Goal: Information Seeking & Learning: Learn about a topic

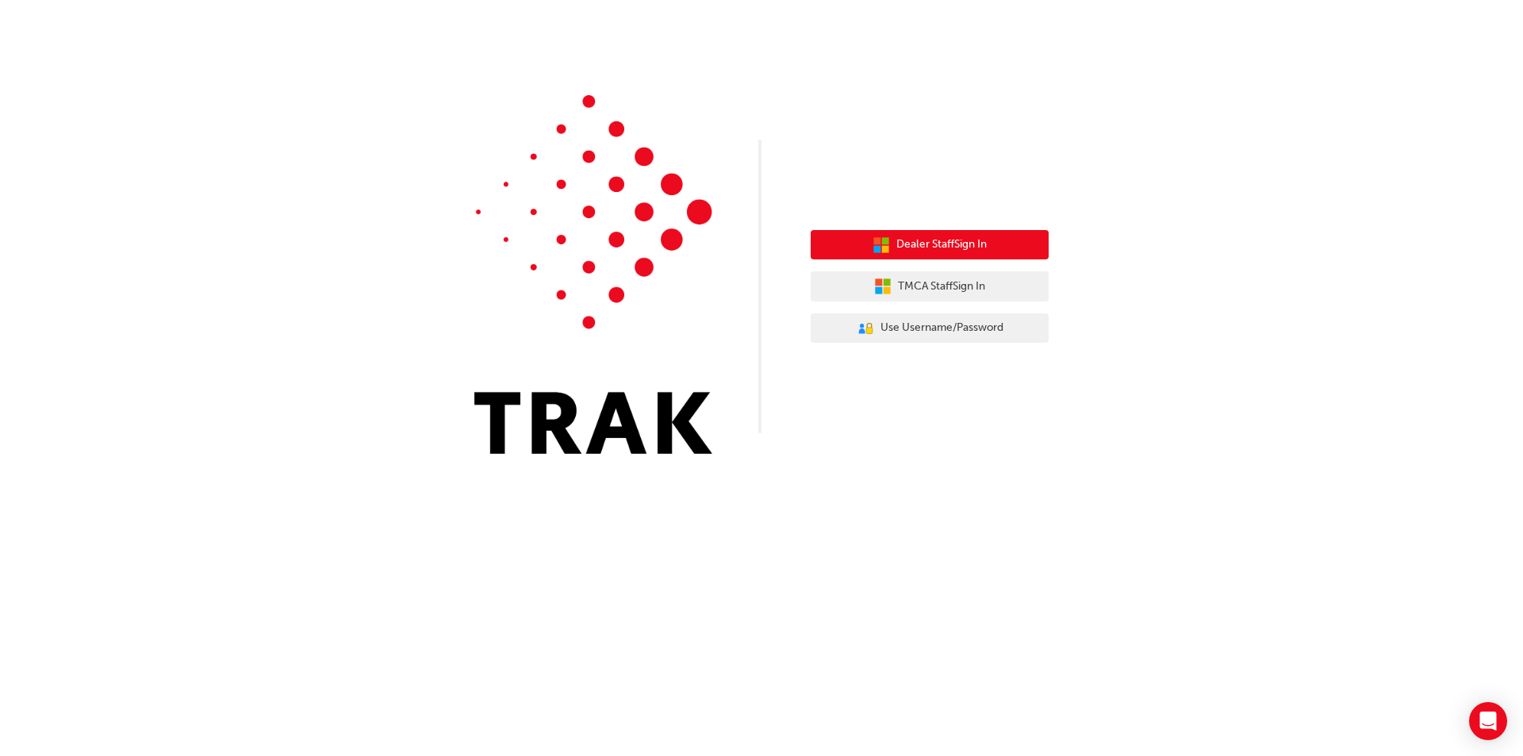
click at [967, 249] on span "Dealer Staff Sign In" at bounding box center [941, 245] width 90 height 18
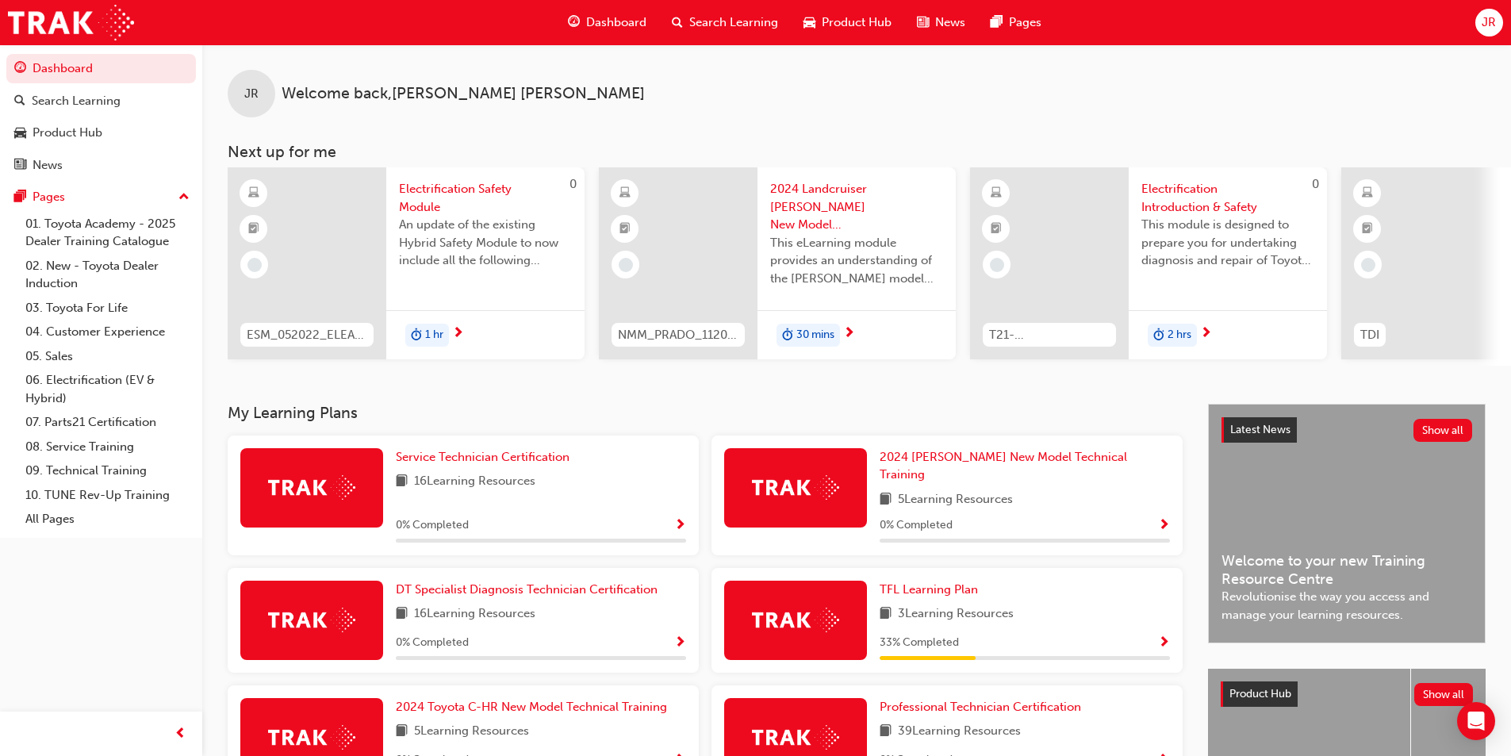
click at [698, 17] on span "Search Learning" at bounding box center [733, 22] width 89 height 18
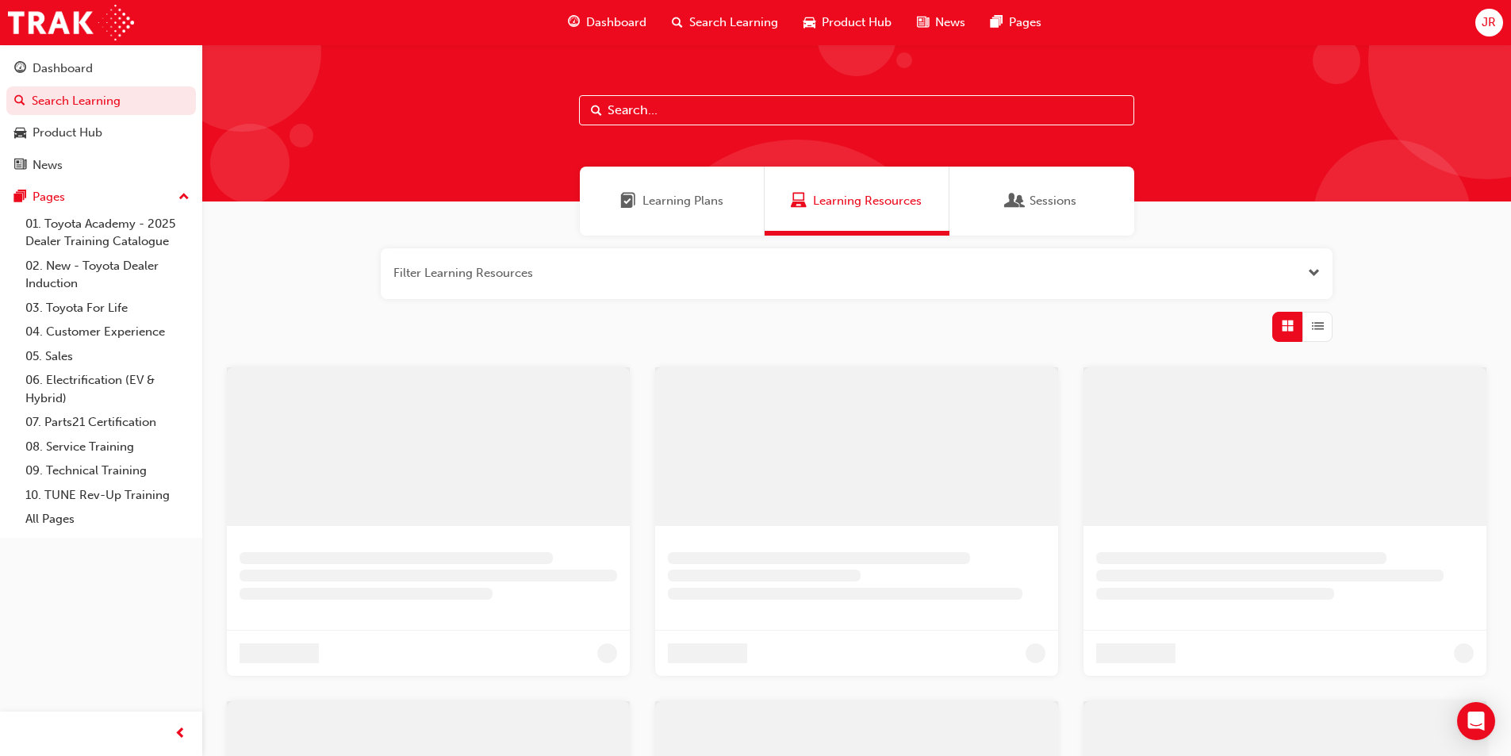
click at [691, 109] on input "text" at bounding box center [856, 110] width 555 height 30
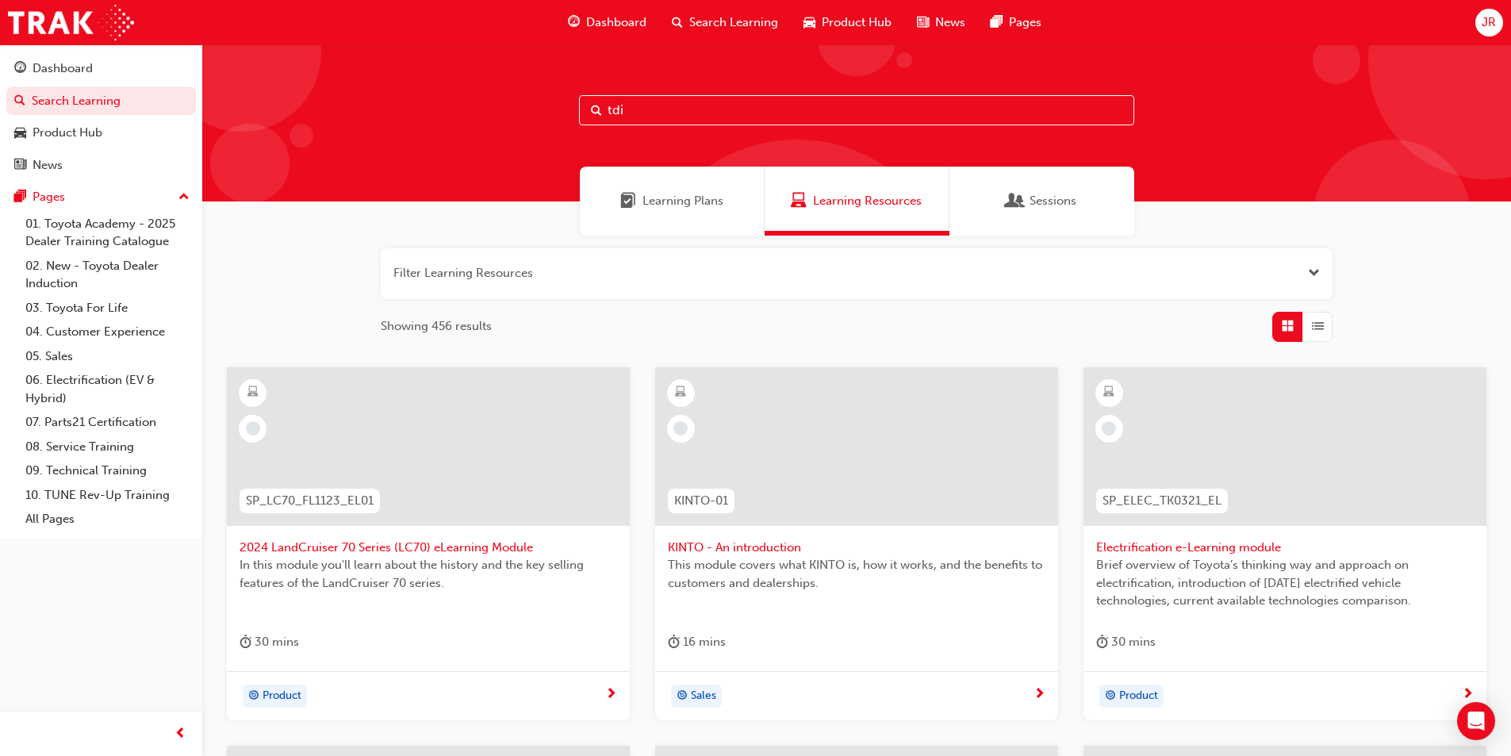
type input "tdi"
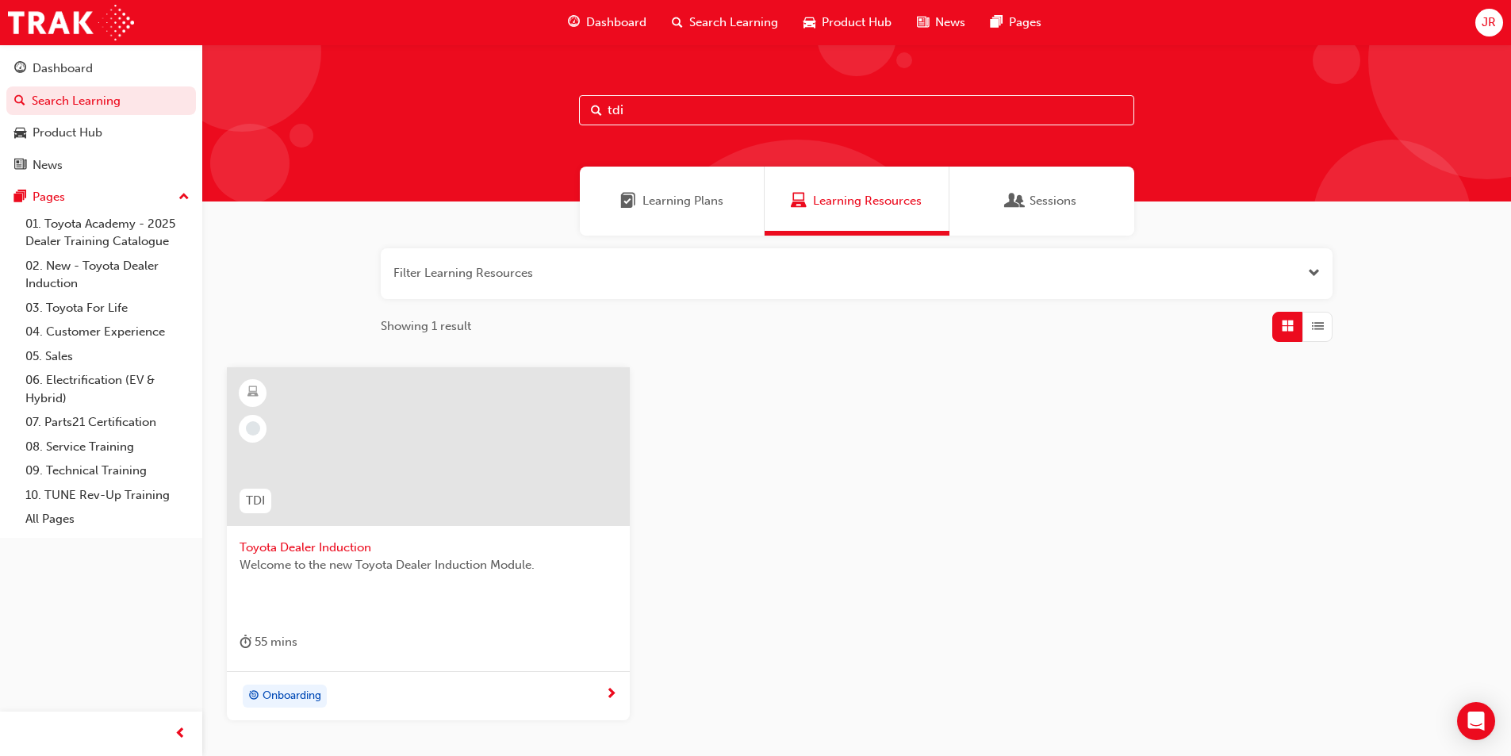
click at [318, 549] on span "Toyota Dealer Induction" at bounding box center [427, 547] width 377 height 18
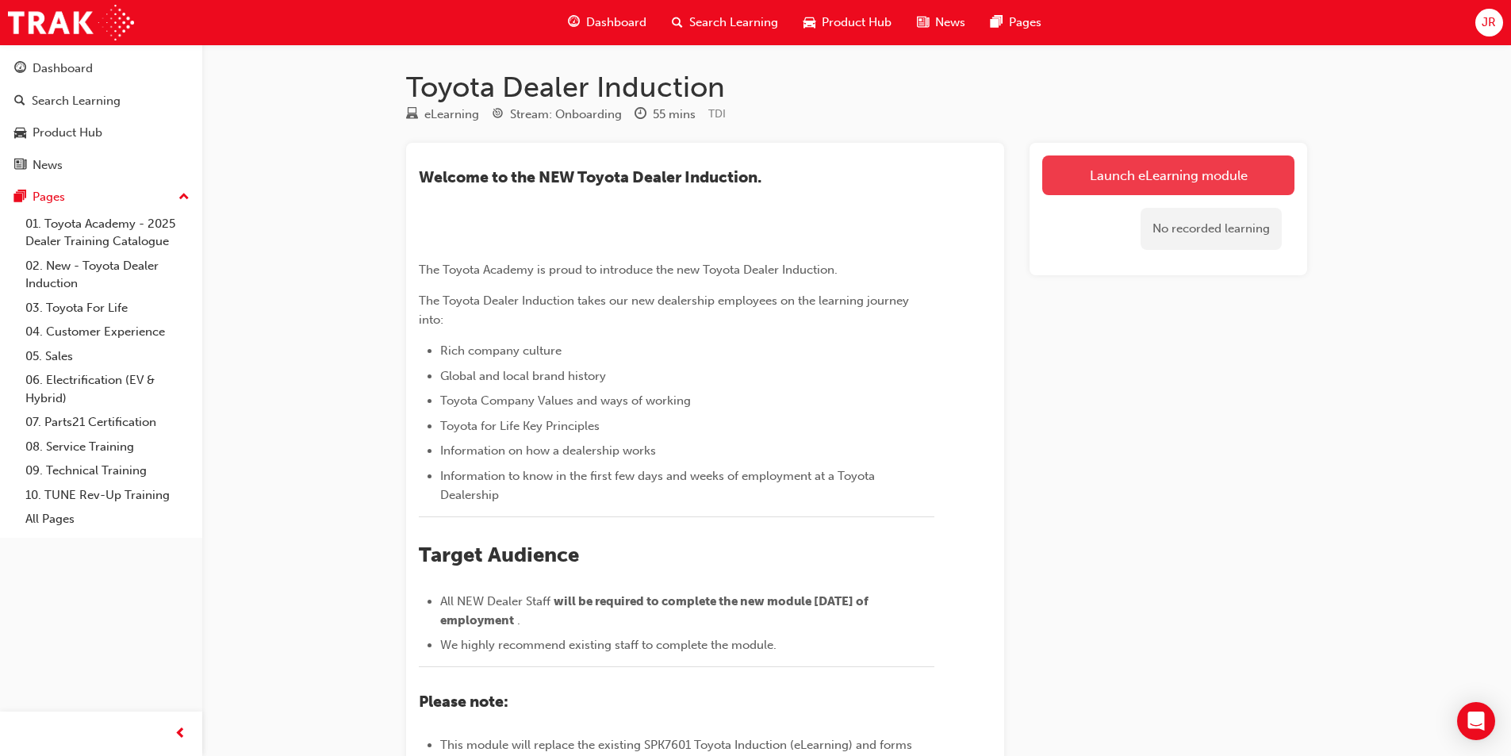
click at [1168, 174] on link "Launch eLearning module" at bounding box center [1168, 175] width 252 height 40
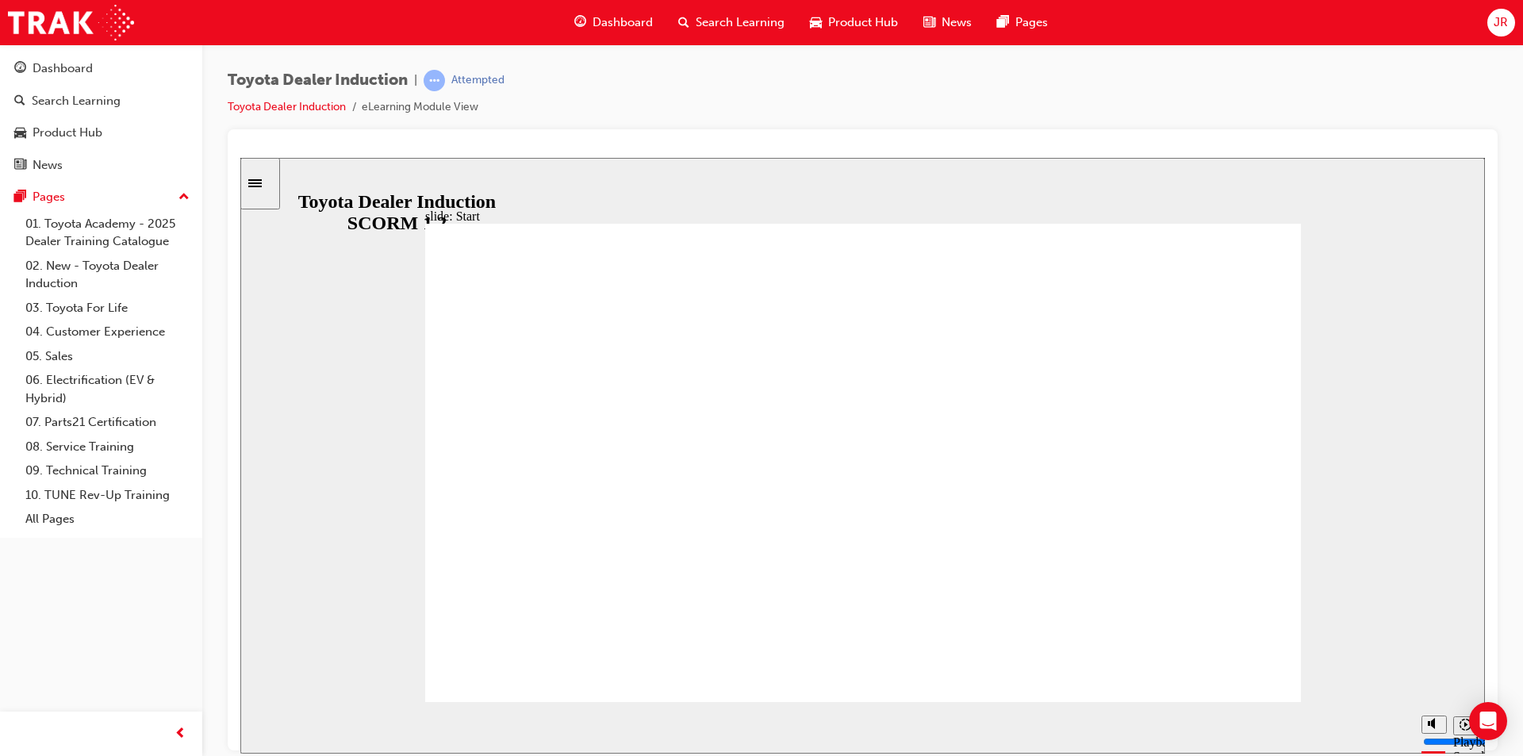
type input "9100"
